Goal: Task Accomplishment & Management: Use online tool/utility

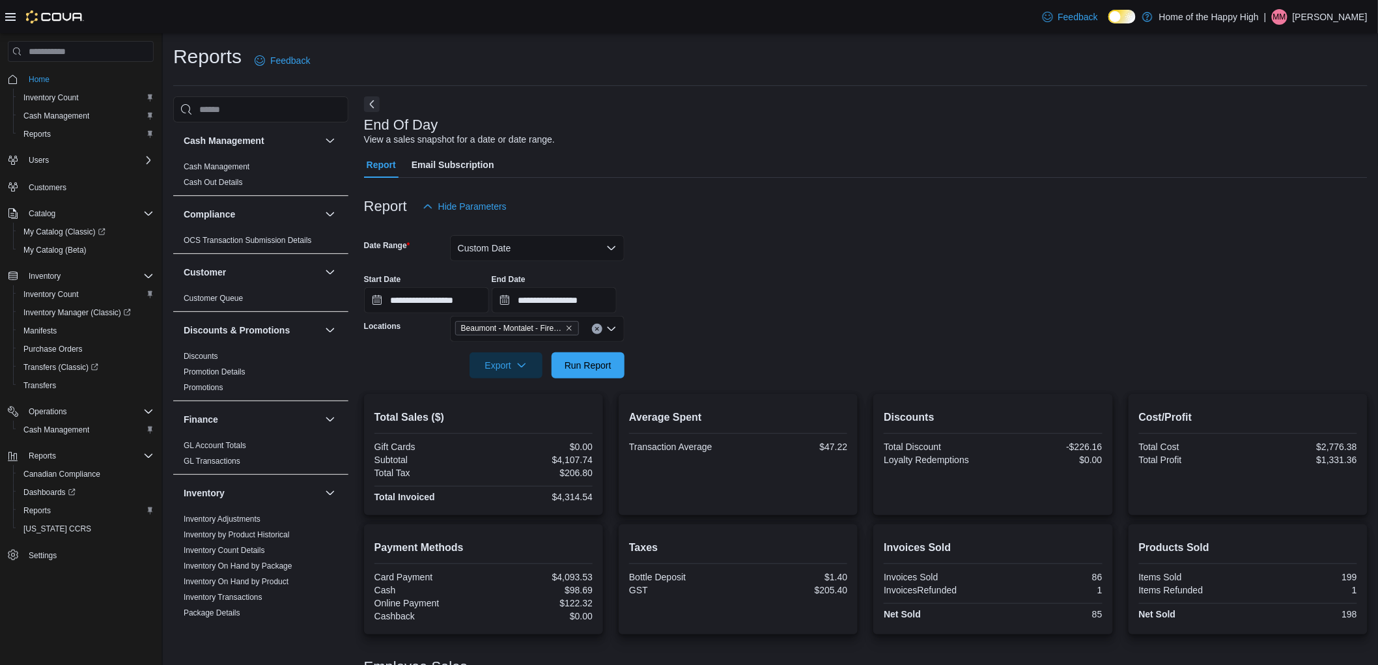
scroll to position [651, 0]
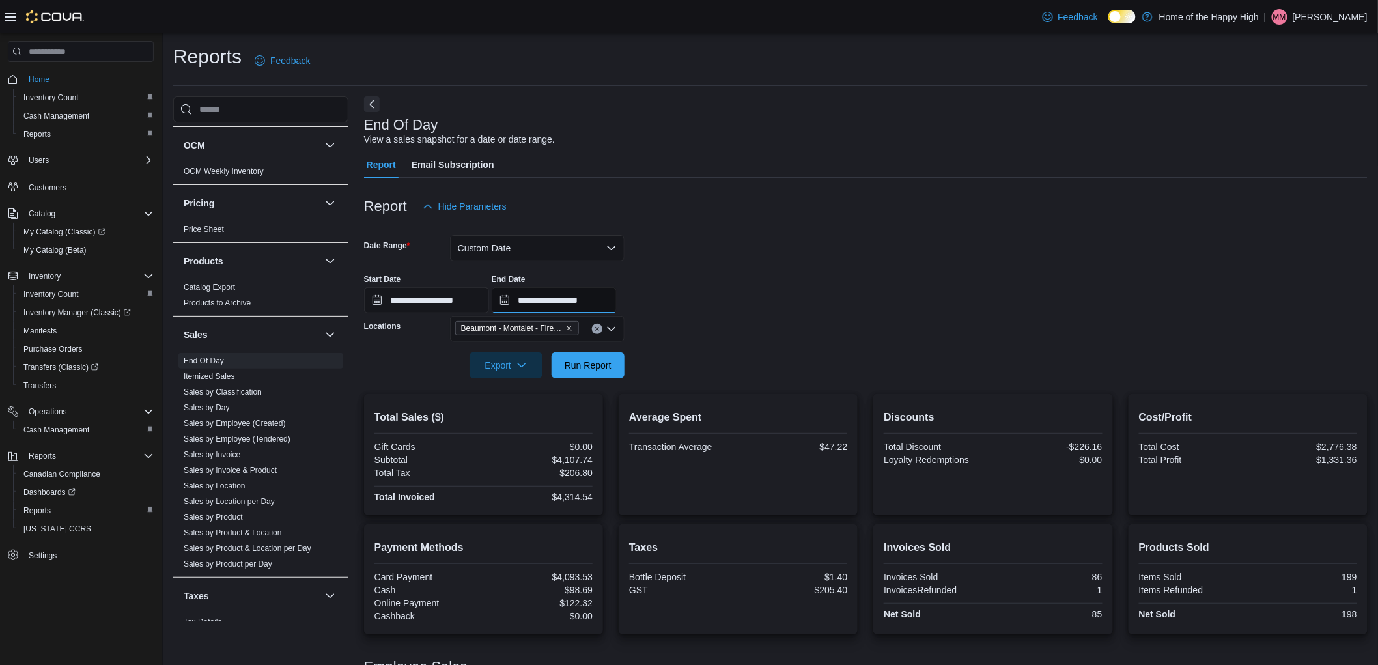
click at [617, 308] on input "**********" at bounding box center [554, 300] width 125 height 26
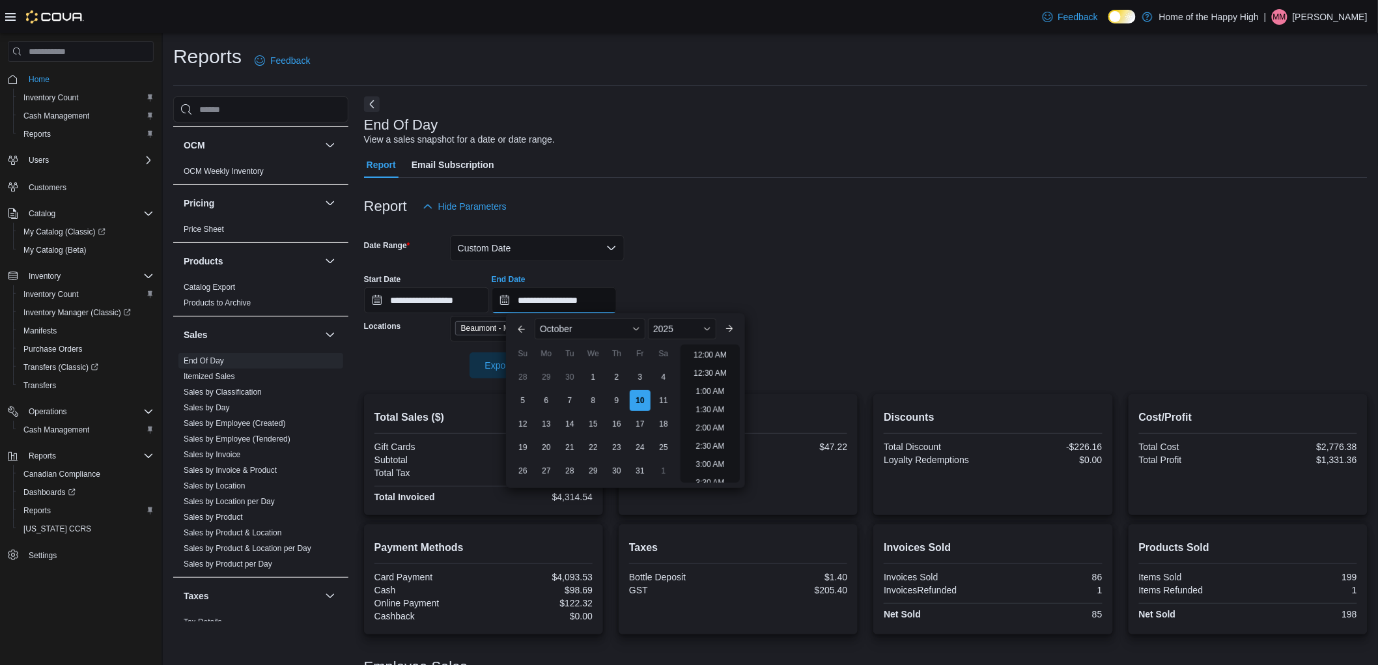
scroll to position [739, 0]
click at [712, 410] on li "10:00 PM" at bounding box center [710, 418] width 44 height 16
type input "**********"
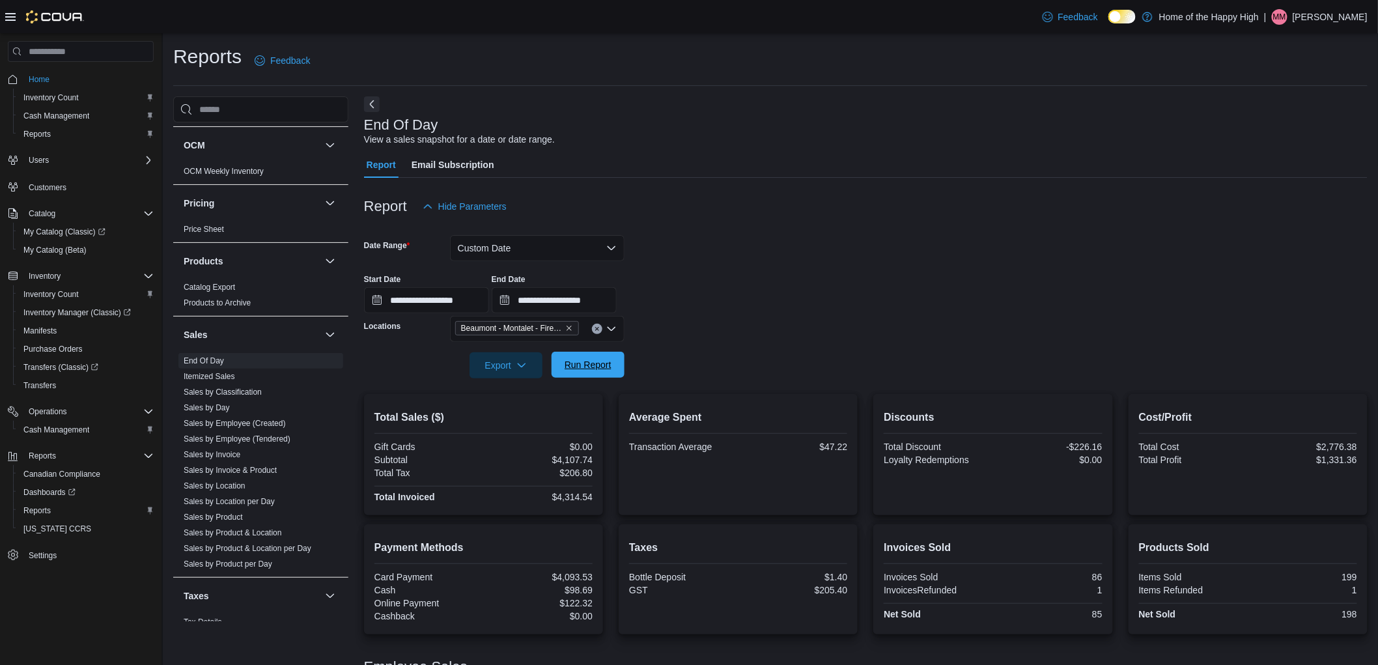
click at [591, 361] on span "Run Report" at bounding box center [588, 364] width 47 height 13
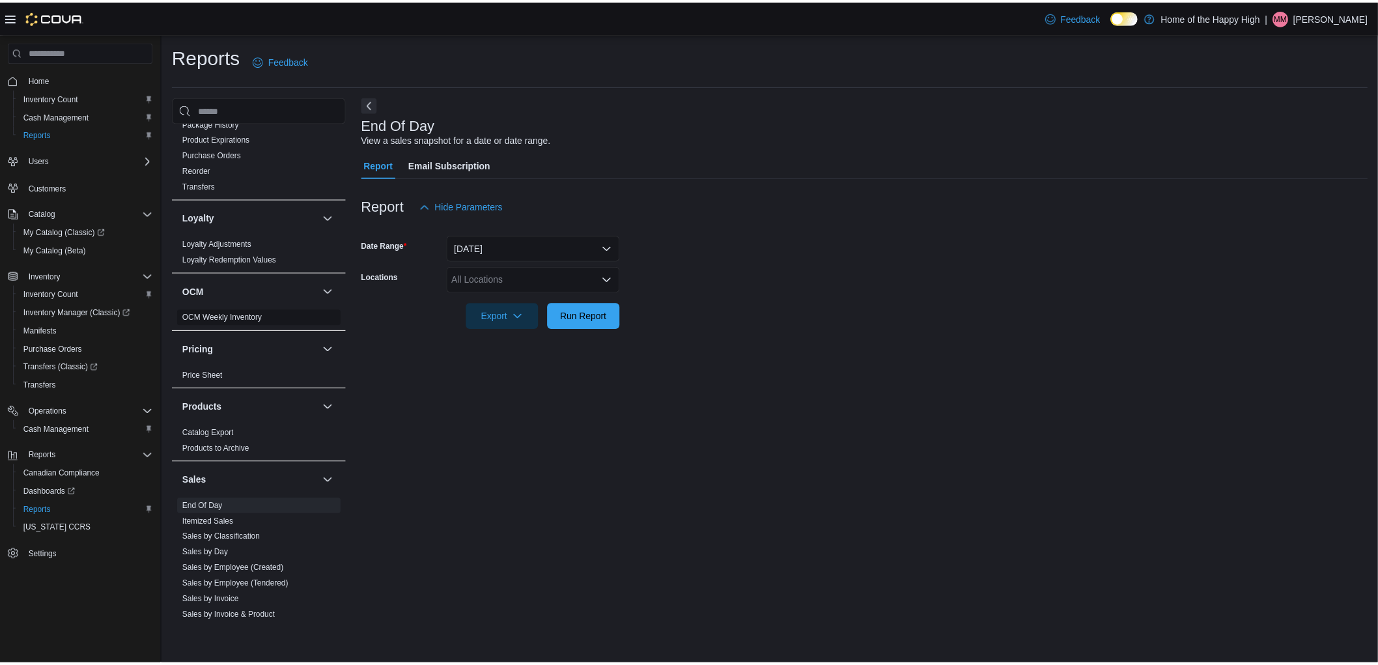
scroll to position [506, 0]
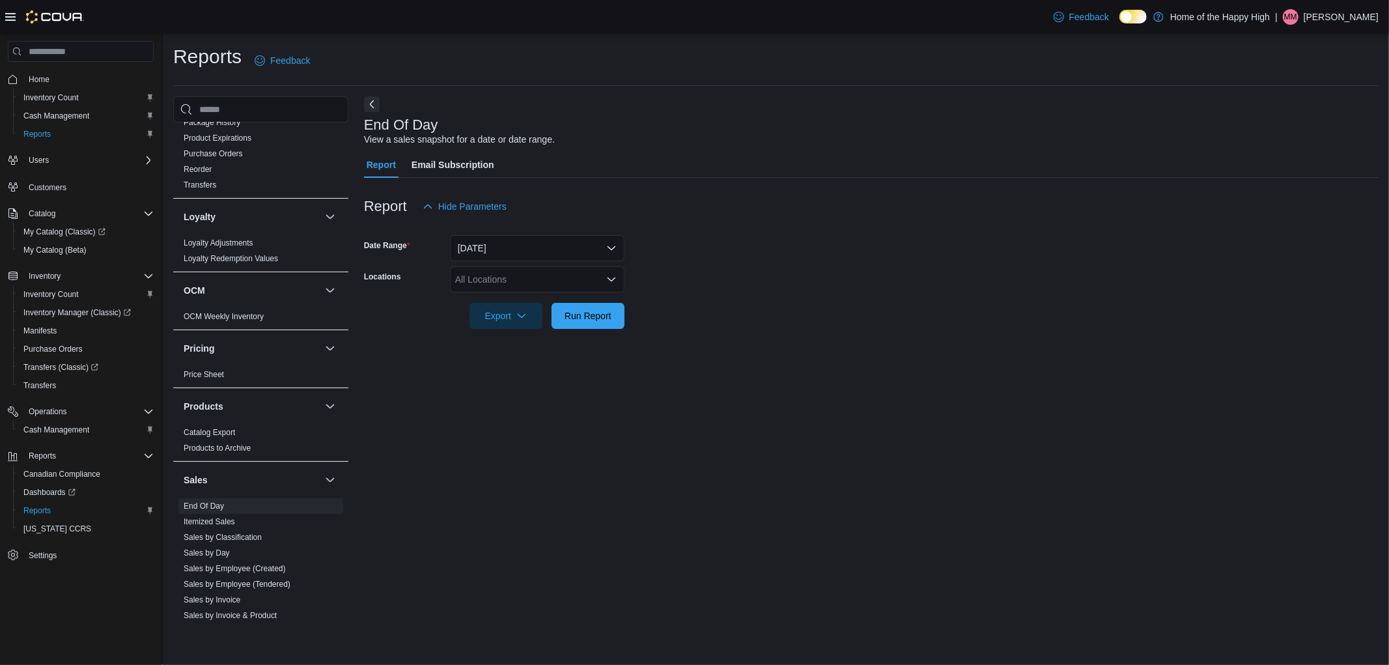
click at [483, 270] on div "All Locations" at bounding box center [537, 279] width 175 height 26
type input "***"
click at [515, 306] on span "Beaumont - Montalet - Fire & Flower" at bounding box center [577, 301] width 147 height 13
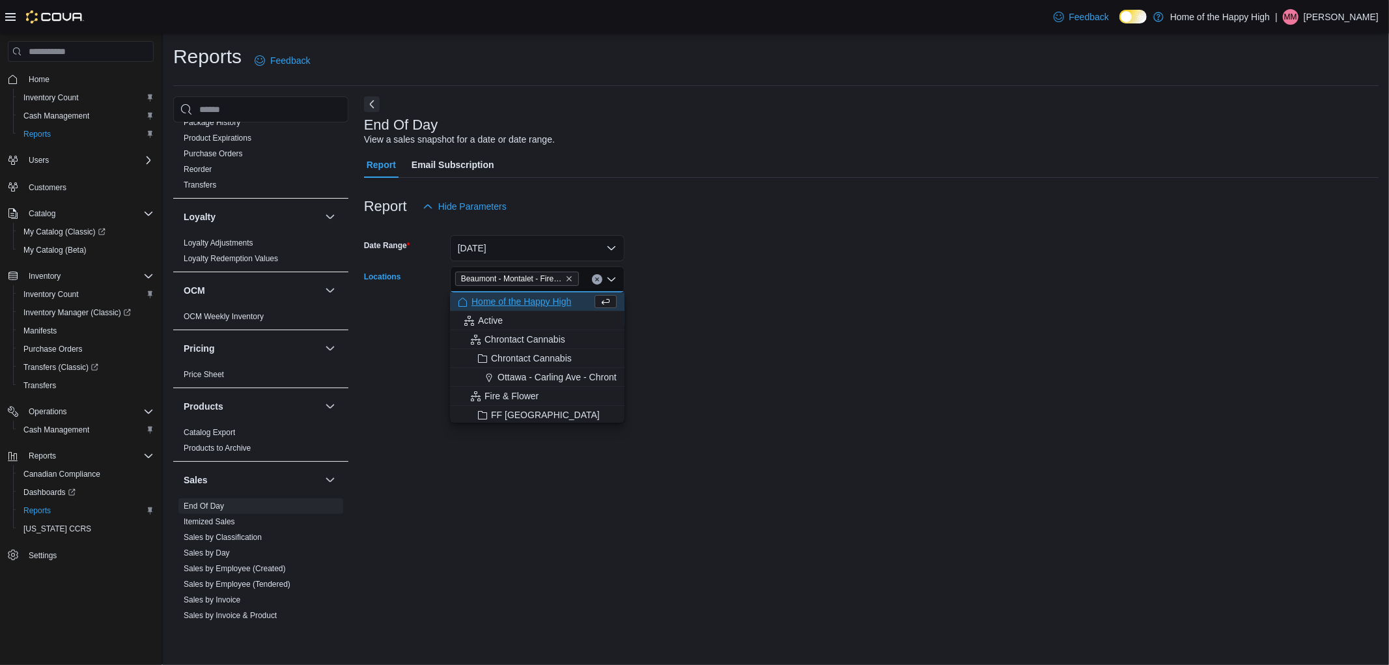
click at [720, 229] on div at bounding box center [871, 227] width 1015 height 16
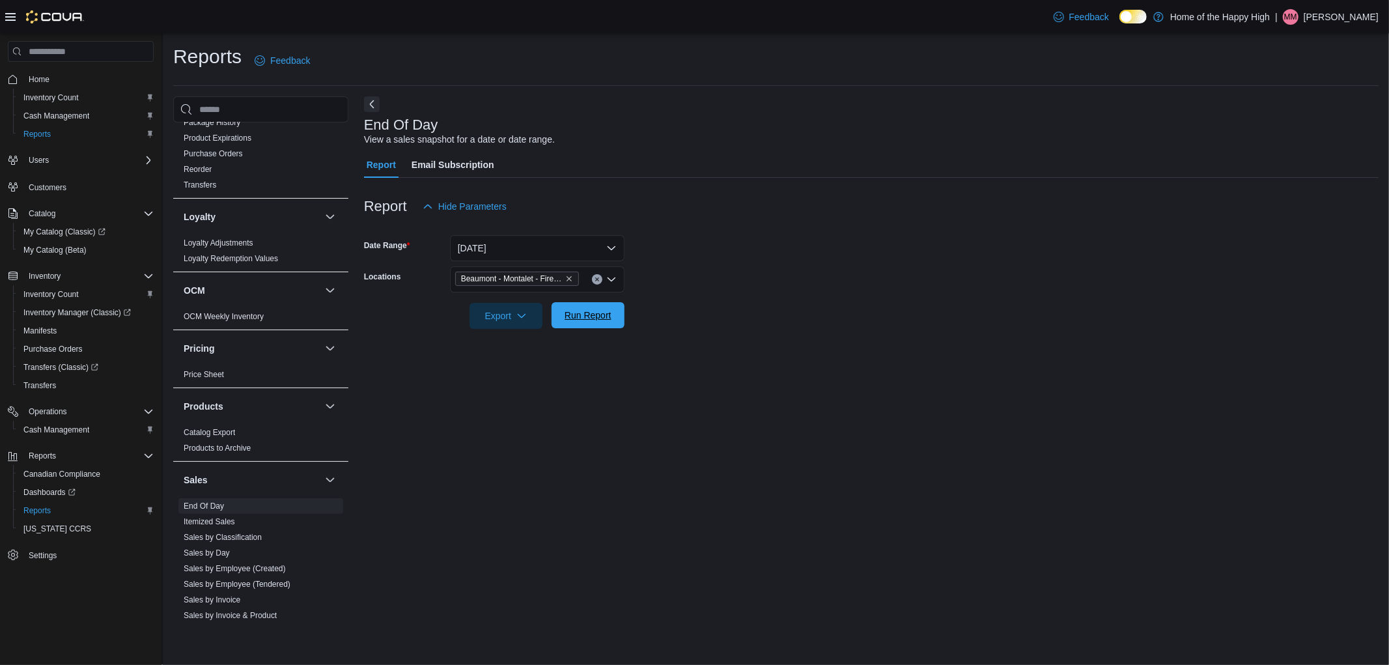
click at [586, 319] on span "Run Report" at bounding box center [588, 315] width 47 height 13
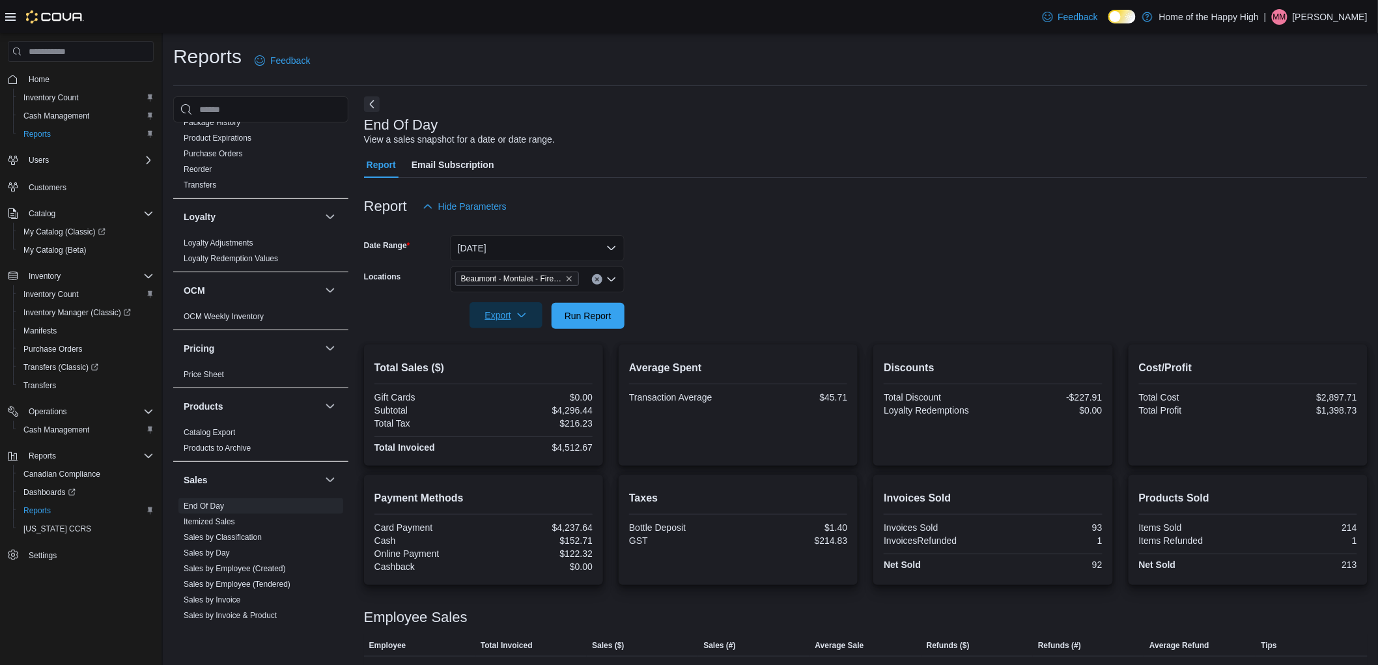
click at [498, 320] on span "Export" at bounding box center [505, 315] width 57 height 26
click at [680, 275] on form "Date Range Today Locations Beaumont - Montalet - Fire & Flower Export Run Report" at bounding box center [865, 273] width 1003 height 109
click at [577, 313] on span "Run Report" at bounding box center [588, 315] width 47 height 13
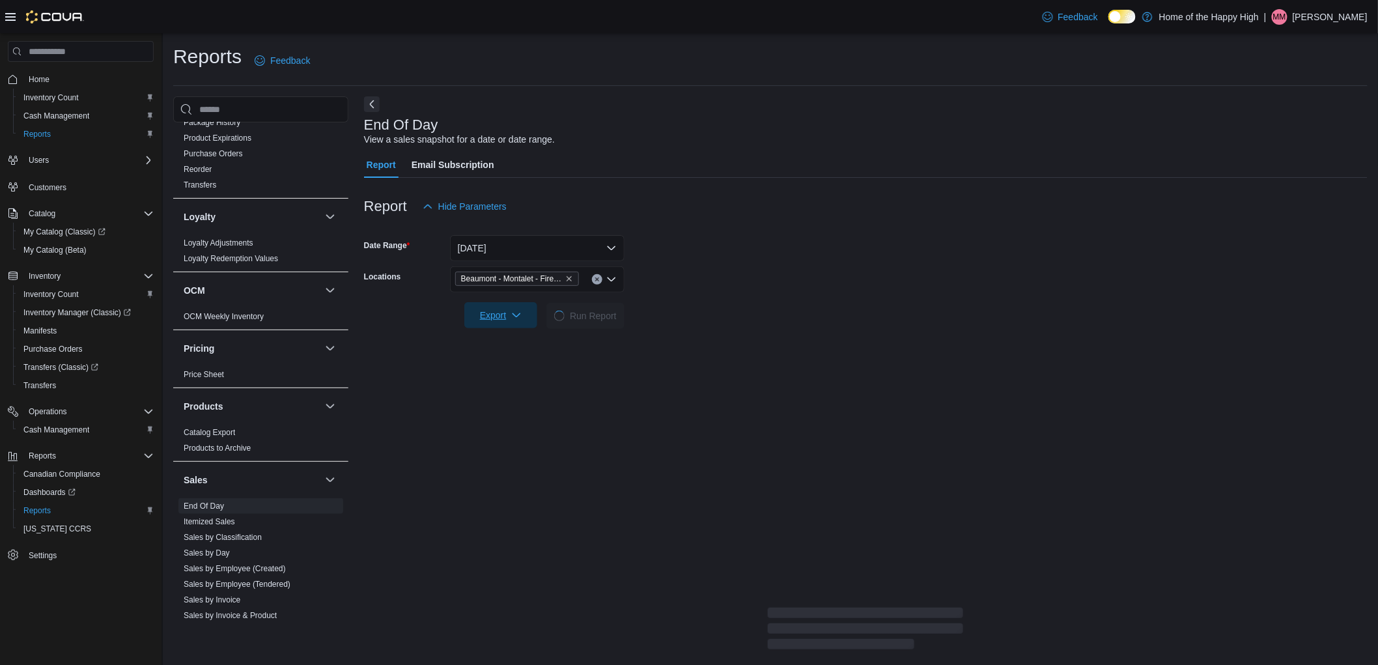
click at [503, 318] on span "Export" at bounding box center [500, 315] width 57 height 26
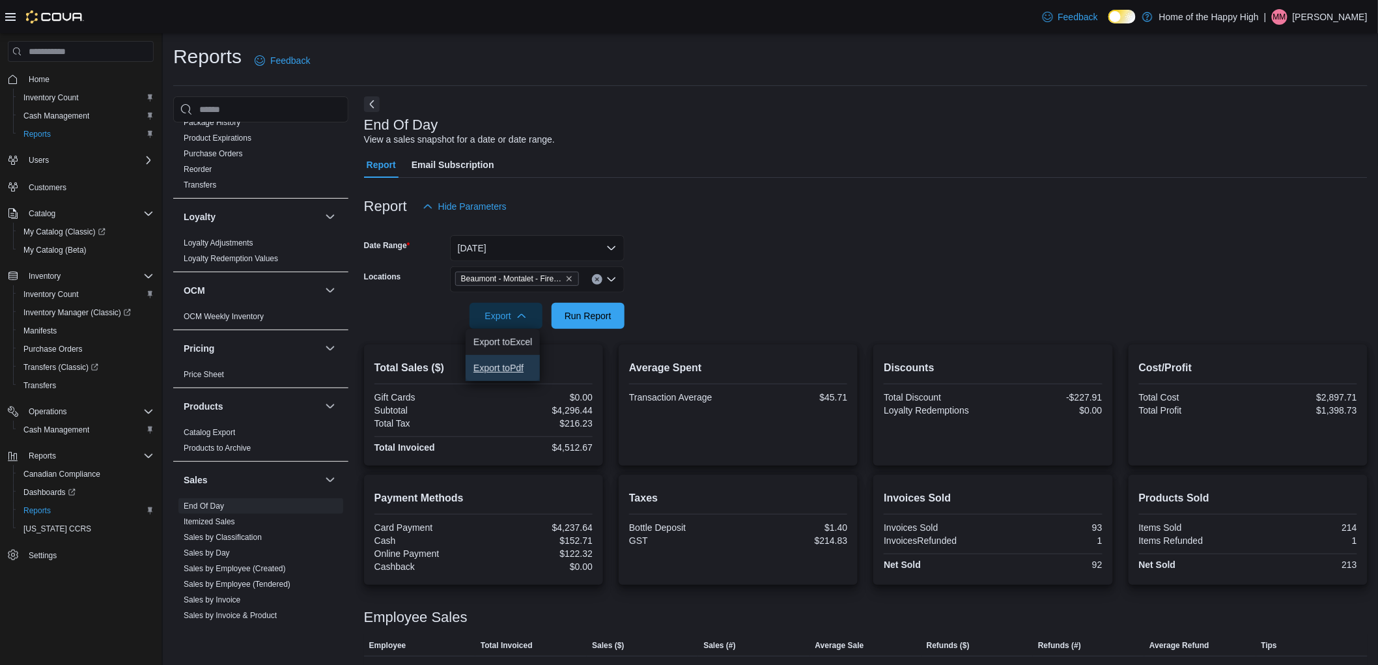
click at [498, 363] on span "Export to Pdf" at bounding box center [502, 368] width 59 height 10
